Goal: Book appointment/travel/reservation

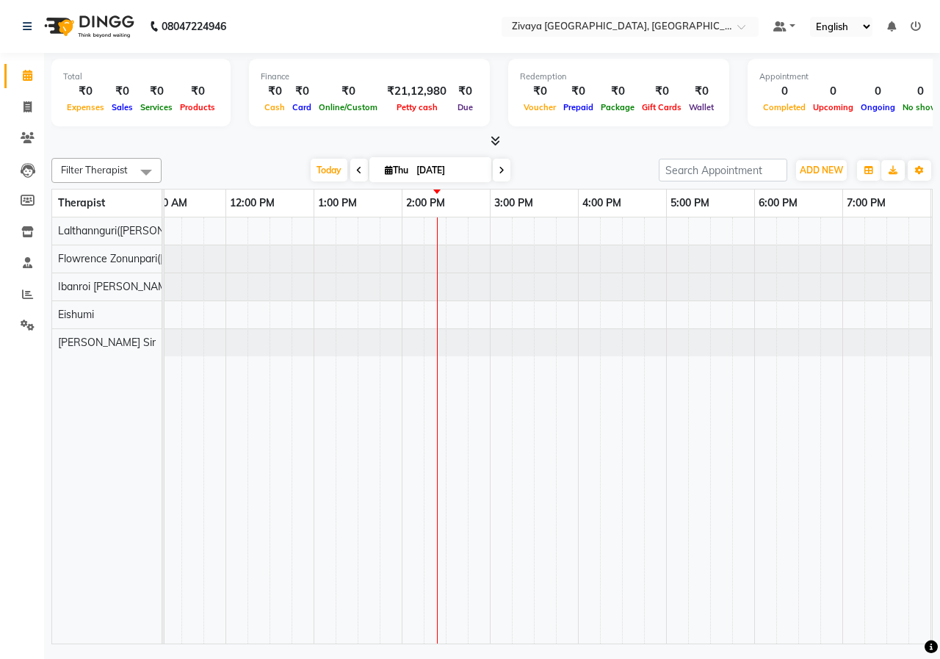
scroll to position [0, 304]
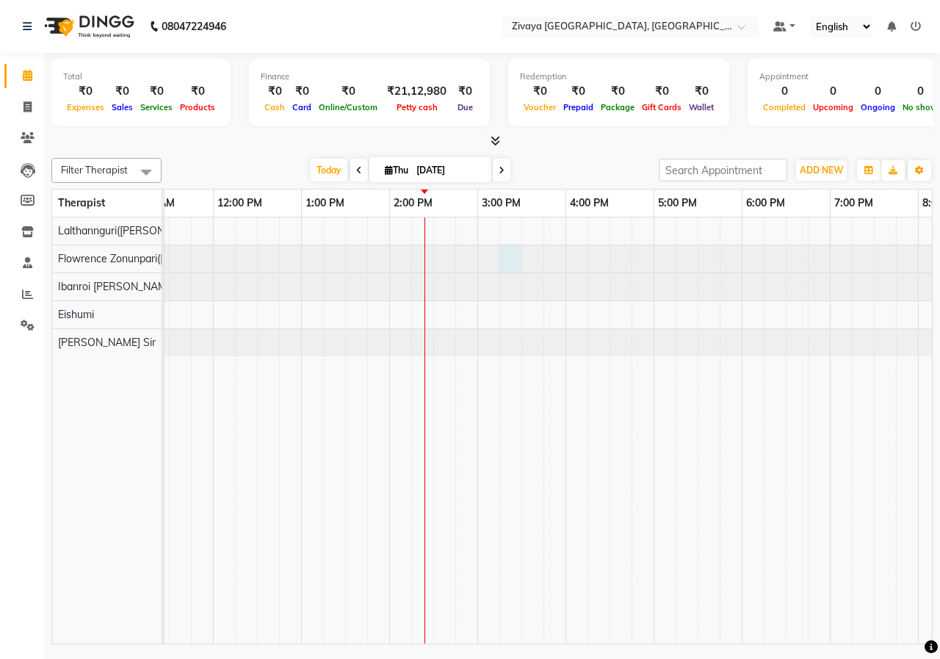
select select "49517"
select select "915"
select select "tentative"
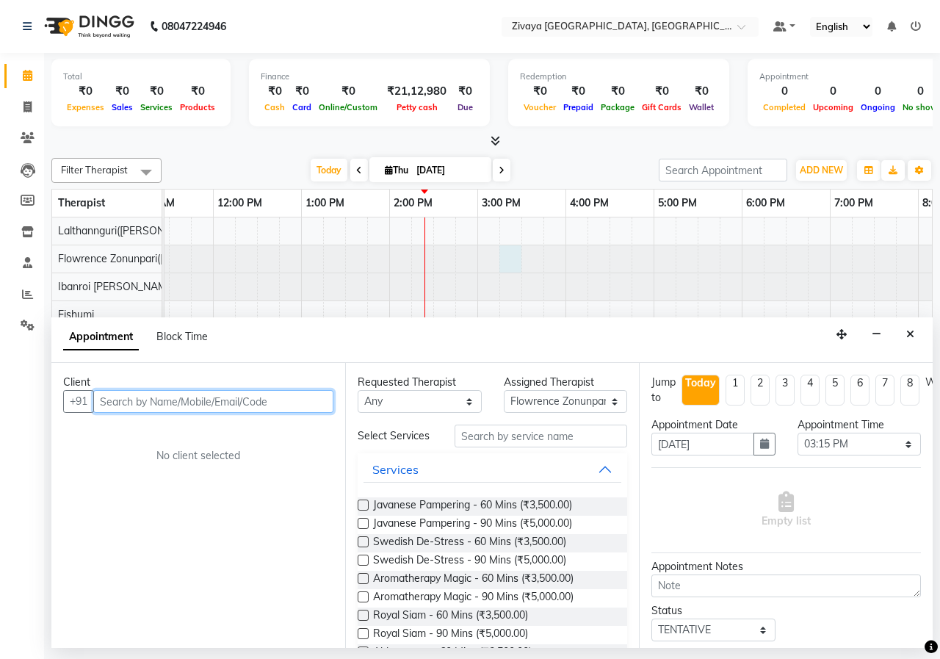
click at [252, 399] on input "text" at bounding box center [213, 401] width 240 height 23
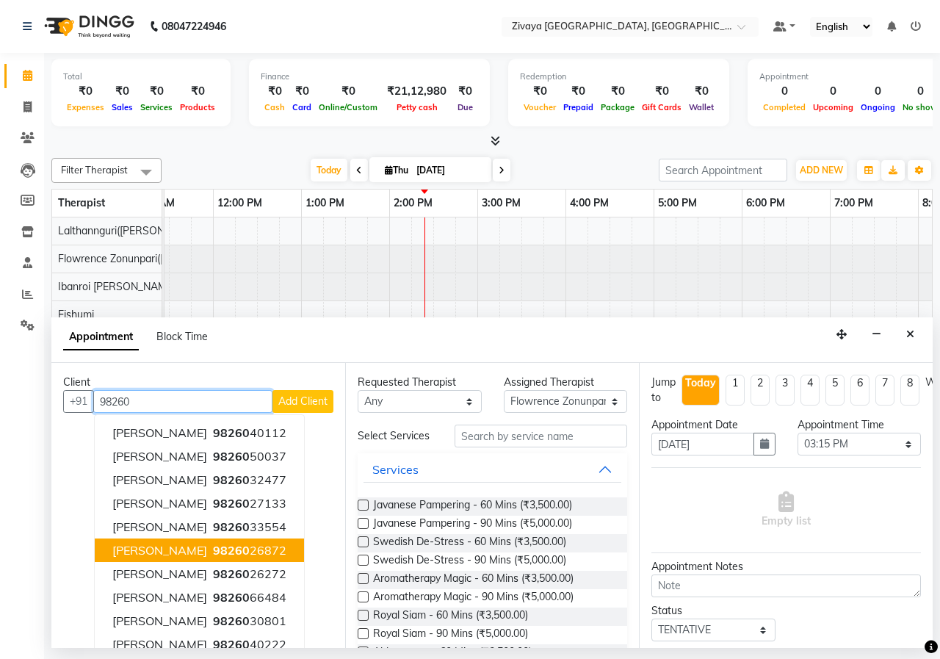
click at [213, 550] on span "98260" at bounding box center [231, 550] width 37 height 15
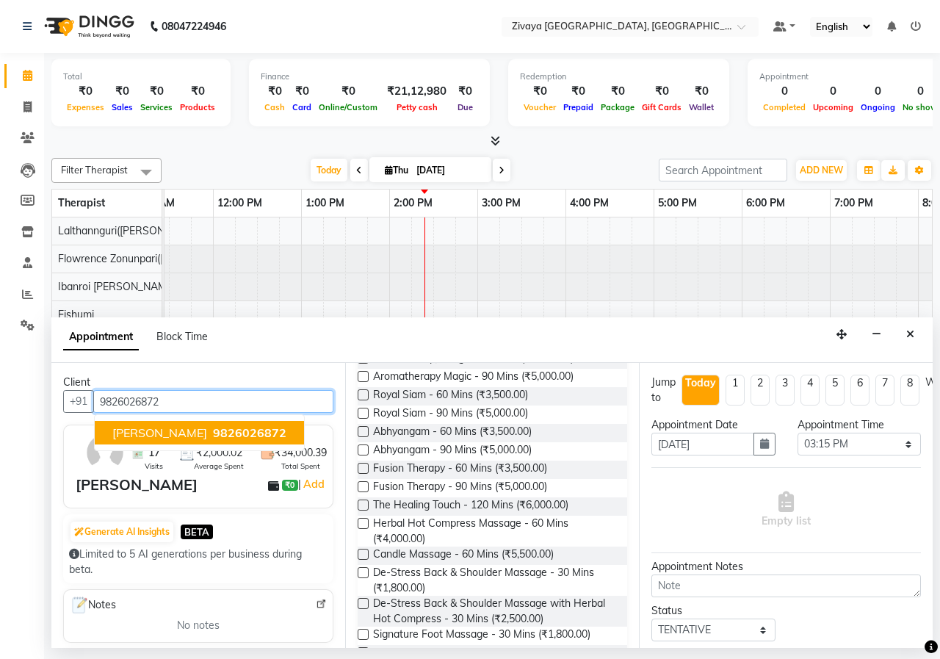
type input "9826026872"
click at [362, 391] on label at bounding box center [363, 394] width 11 height 11
click at [362, 391] on input "checkbox" at bounding box center [363, 396] width 10 height 10
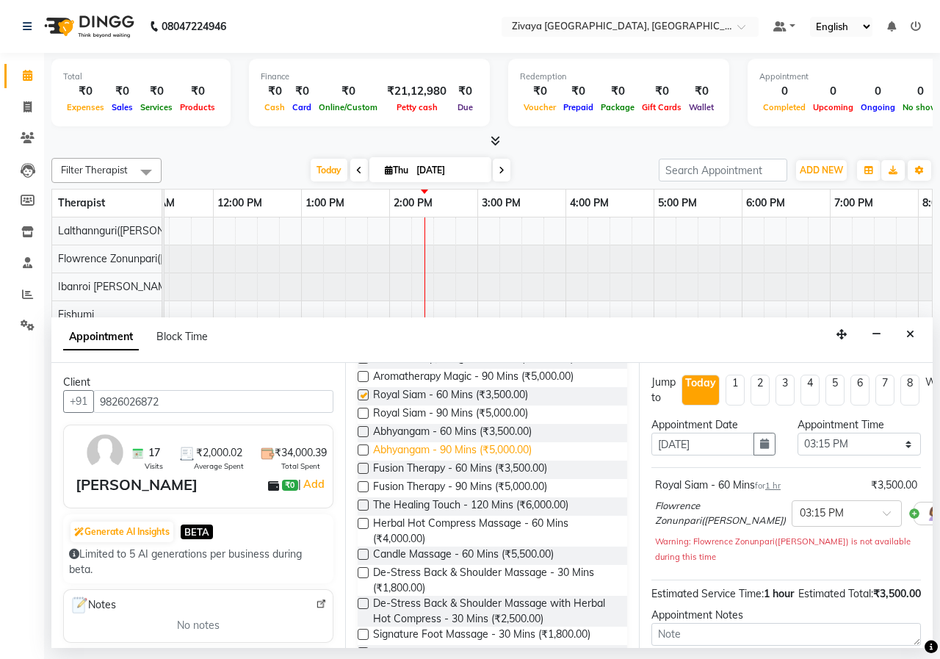
checkbox input "false"
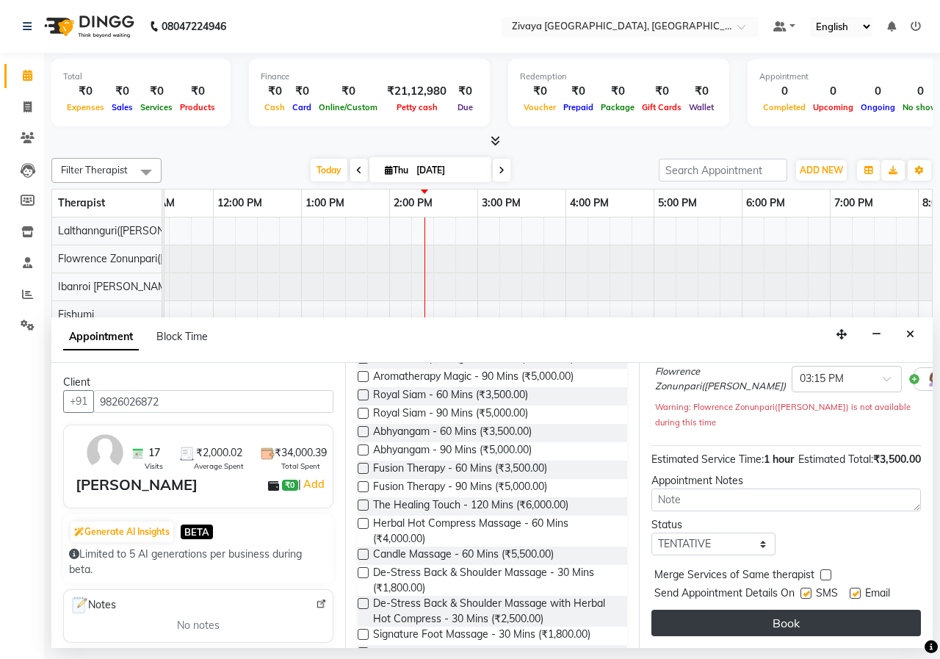
click at [797, 609] on button "Book" at bounding box center [785, 622] width 269 height 26
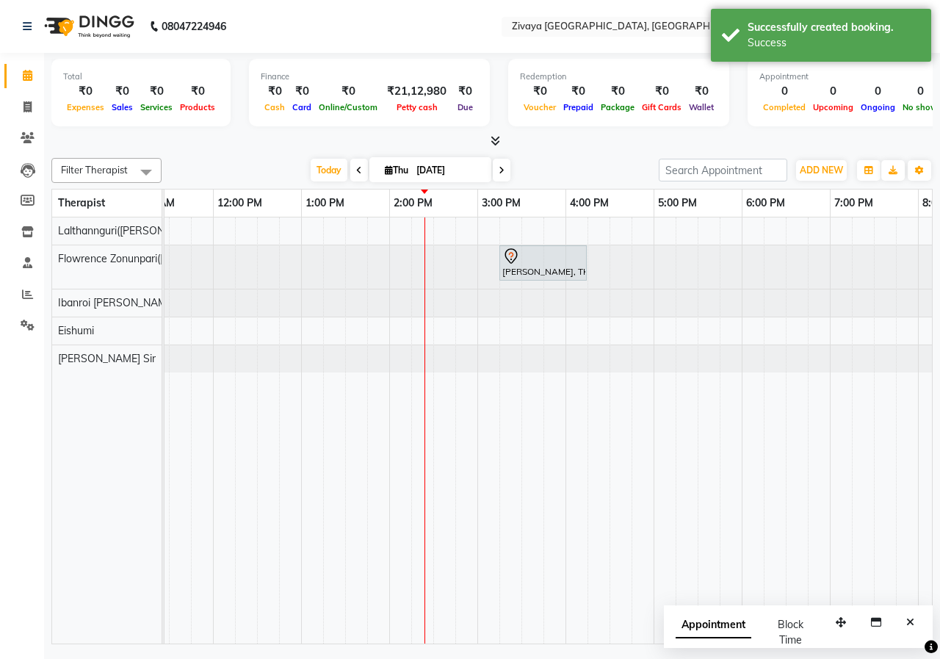
click at [716, 629] on span "Appointment" at bounding box center [714, 625] width 76 height 26
select select "tentative"
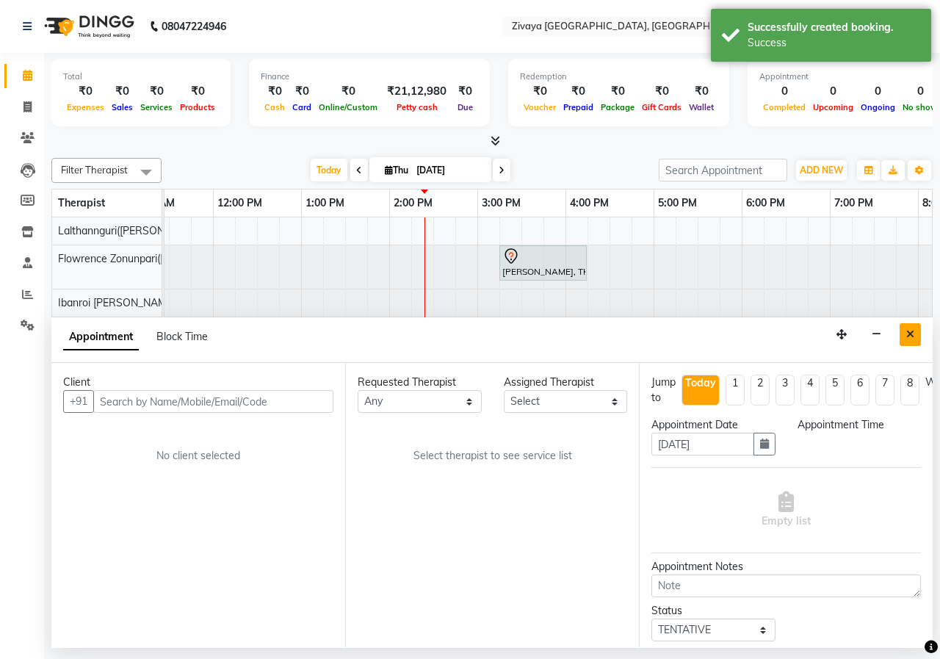
click at [905, 342] on button "Close" at bounding box center [910, 334] width 21 height 23
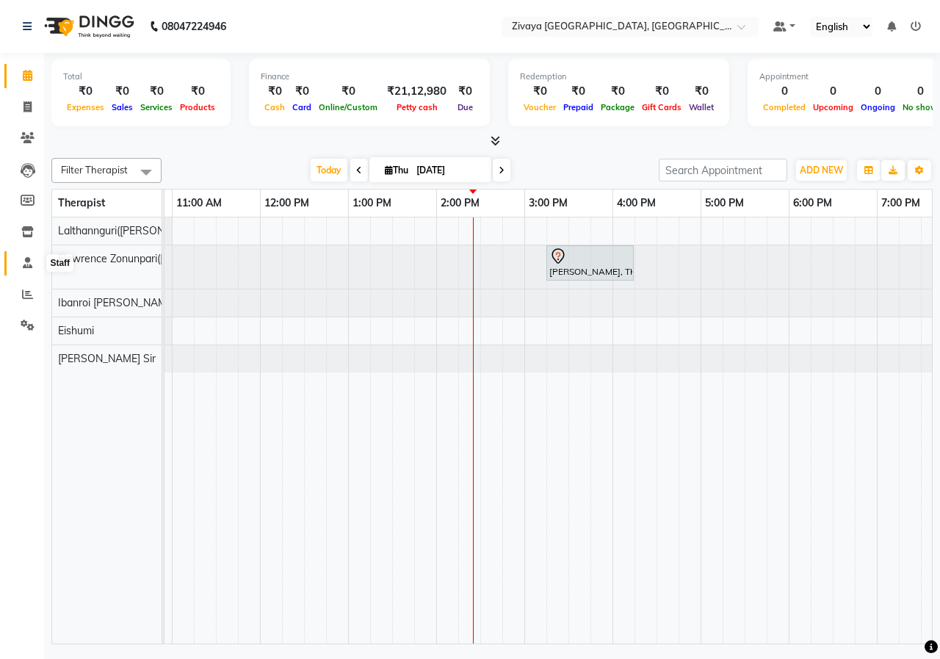
click at [26, 270] on span at bounding box center [28, 263] width 26 height 17
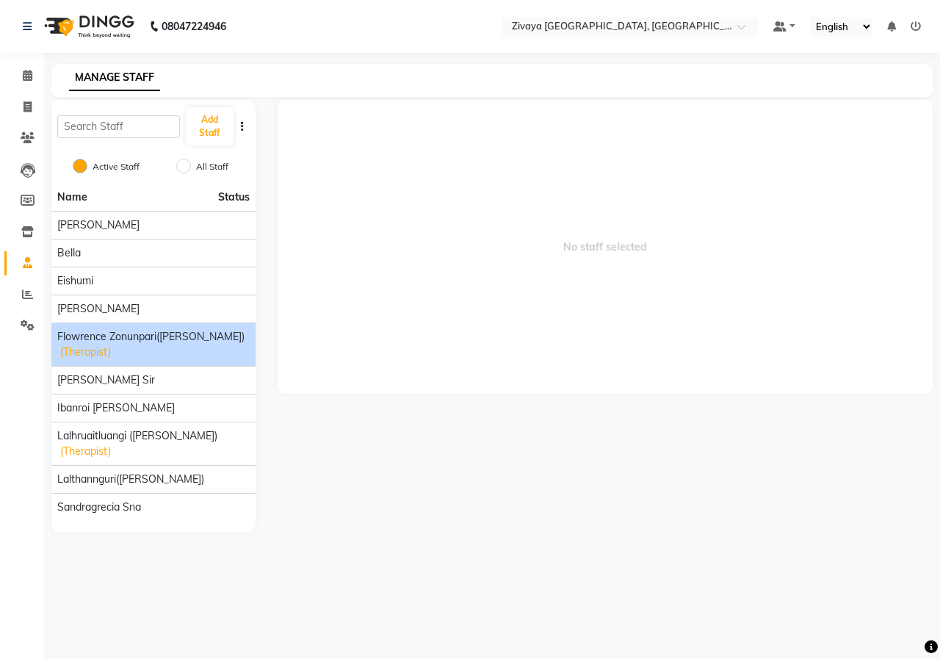
click at [137, 349] on div "Flowrence Zonunpari([PERSON_NAME]) (Therapist)" at bounding box center [153, 344] width 192 height 31
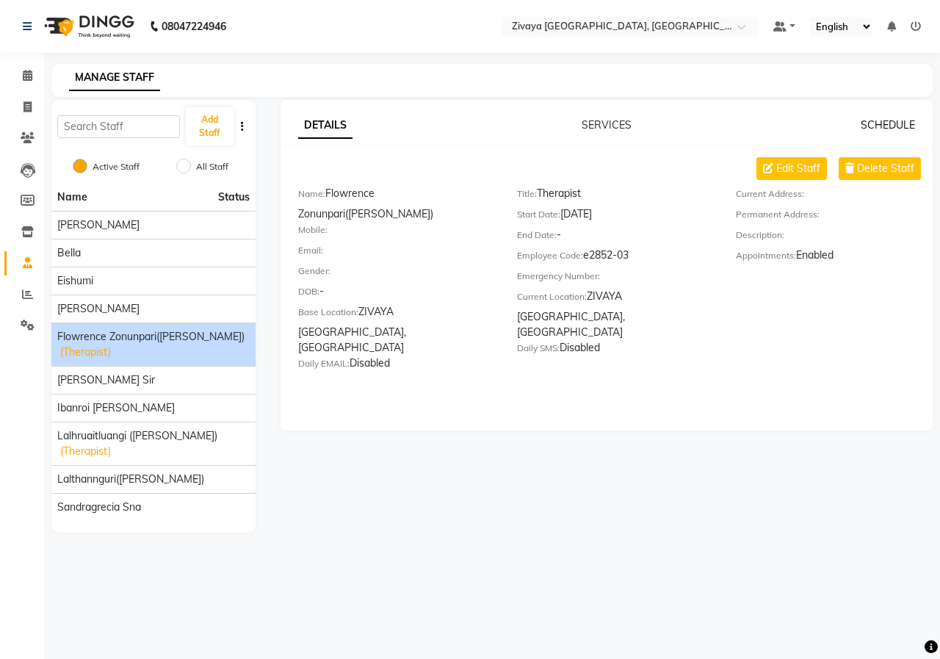
click at [881, 120] on link "SCHEDULE" at bounding box center [888, 124] width 54 height 13
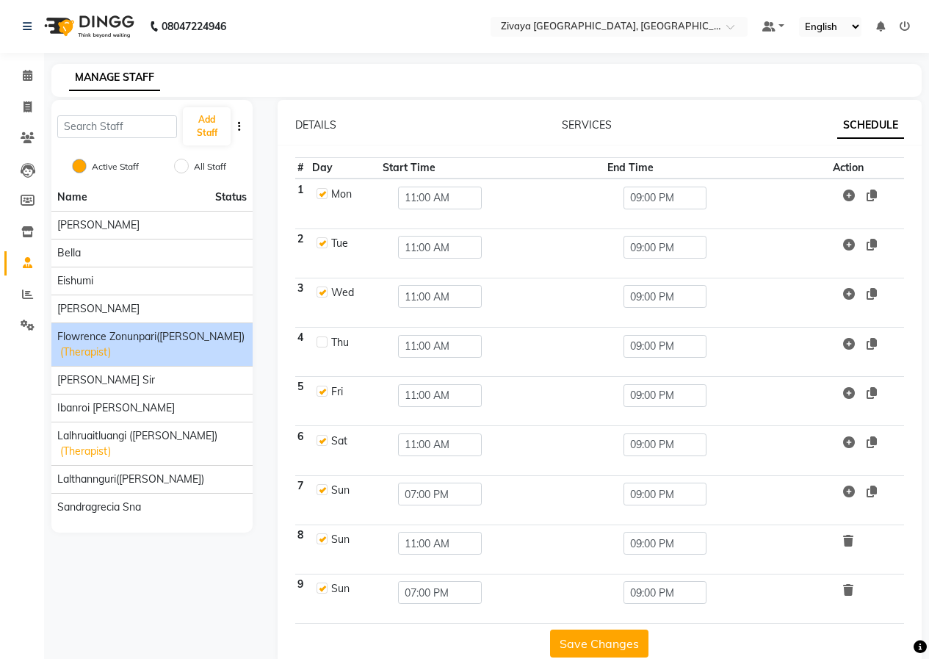
click at [321, 341] on label at bounding box center [321, 341] width 11 height 11
click at [321, 341] on input "checkbox" at bounding box center [321, 341] width 10 height 10
checkbox input "true"
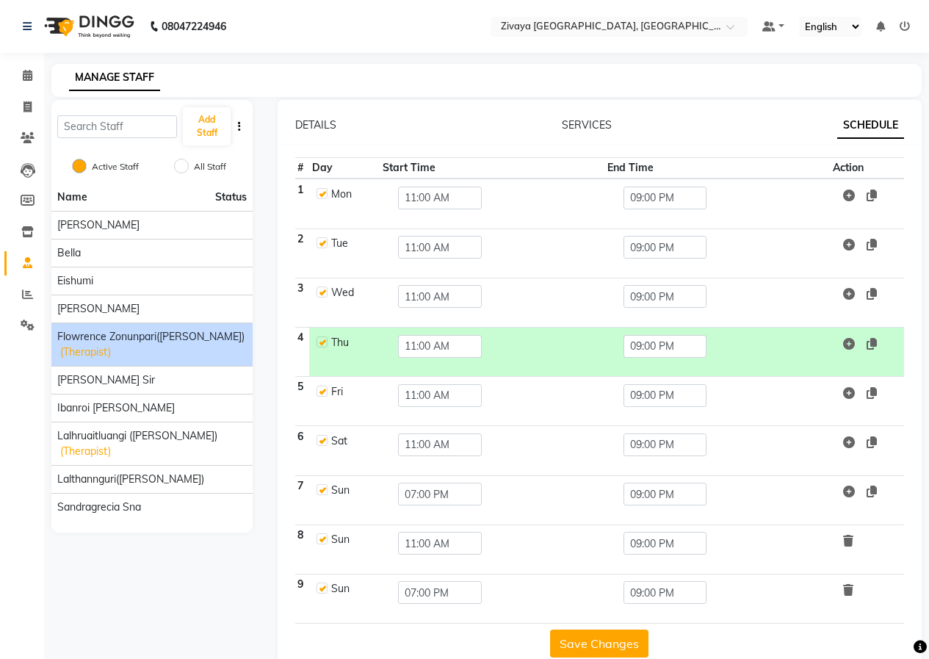
click at [598, 651] on button "Save Changes" at bounding box center [599, 643] width 98 height 28
click at [110, 34] on img at bounding box center [87, 26] width 101 height 41
